Goal: Navigation & Orientation: Go to known website

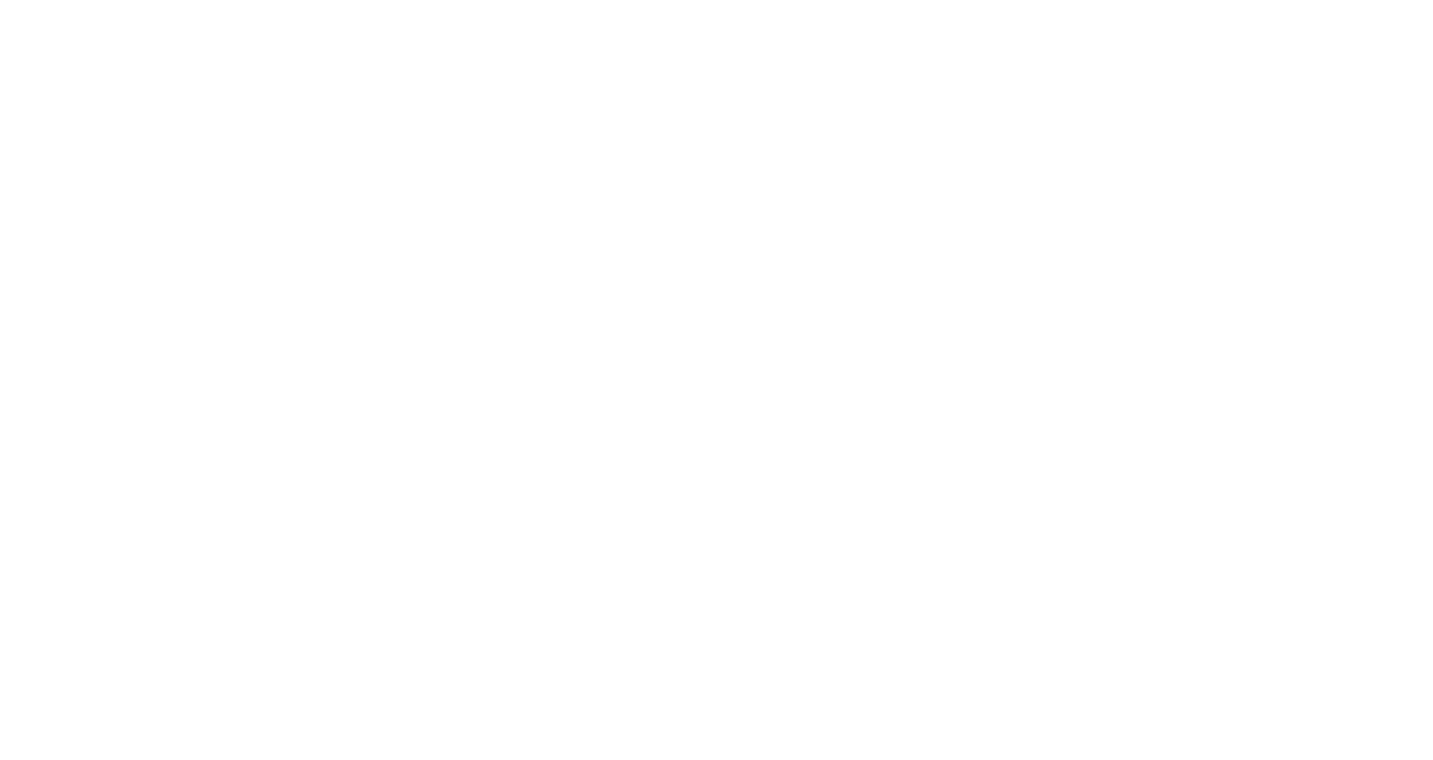
type input "**********"
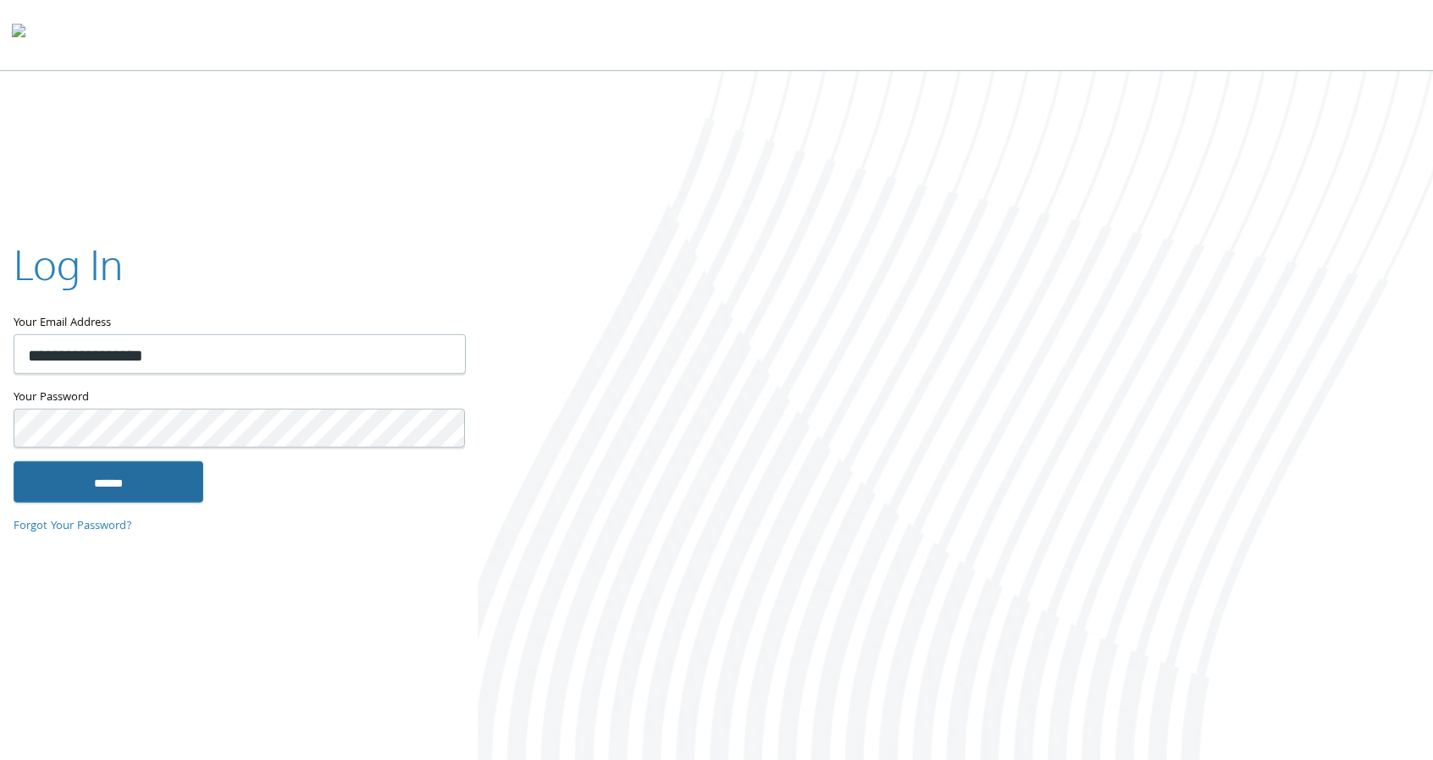
click at [185, 484] on input "******" at bounding box center [109, 481] width 190 height 41
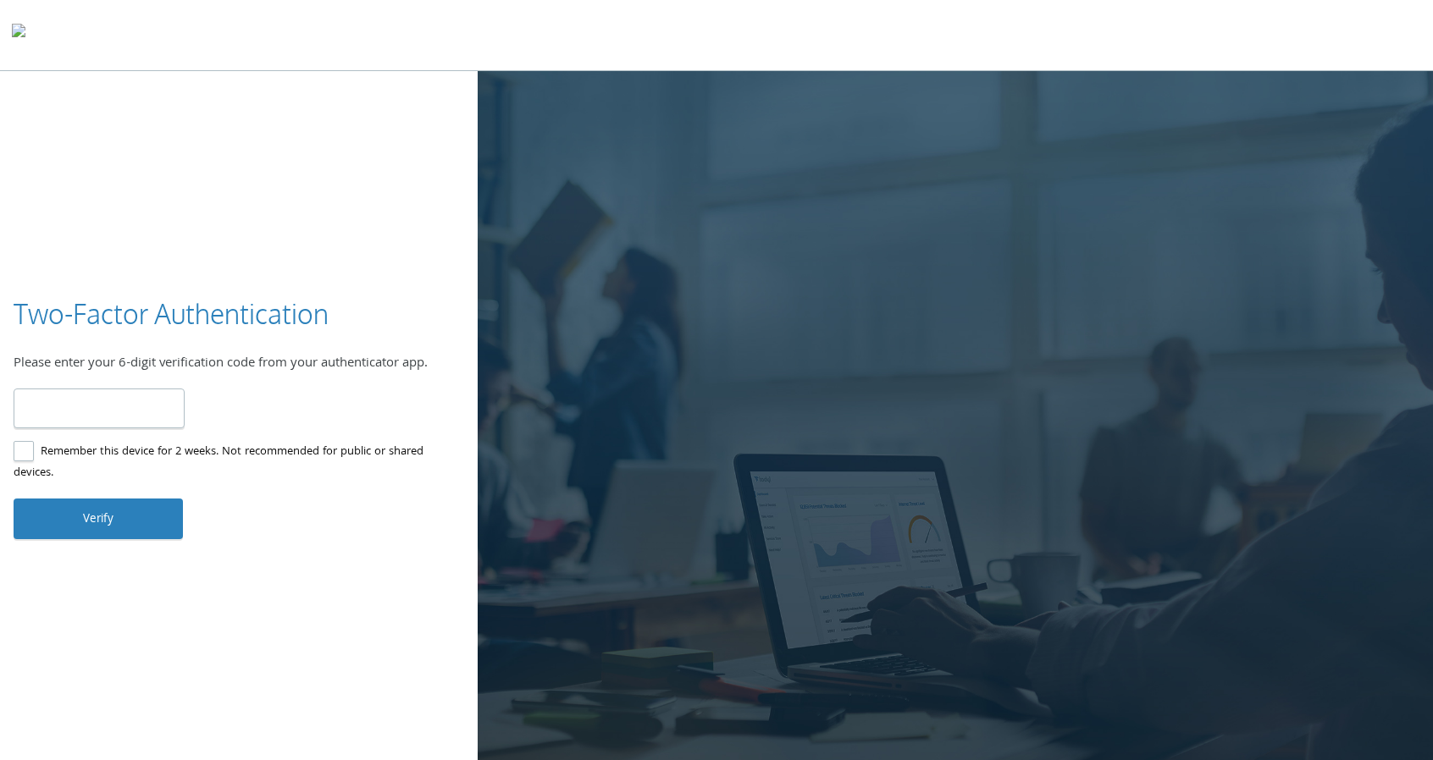
click at [123, 417] on input "number" at bounding box center [99, 409] width 171 height 40
type input "******"
